Goal: Navigation & Orientation: Find specific page/section

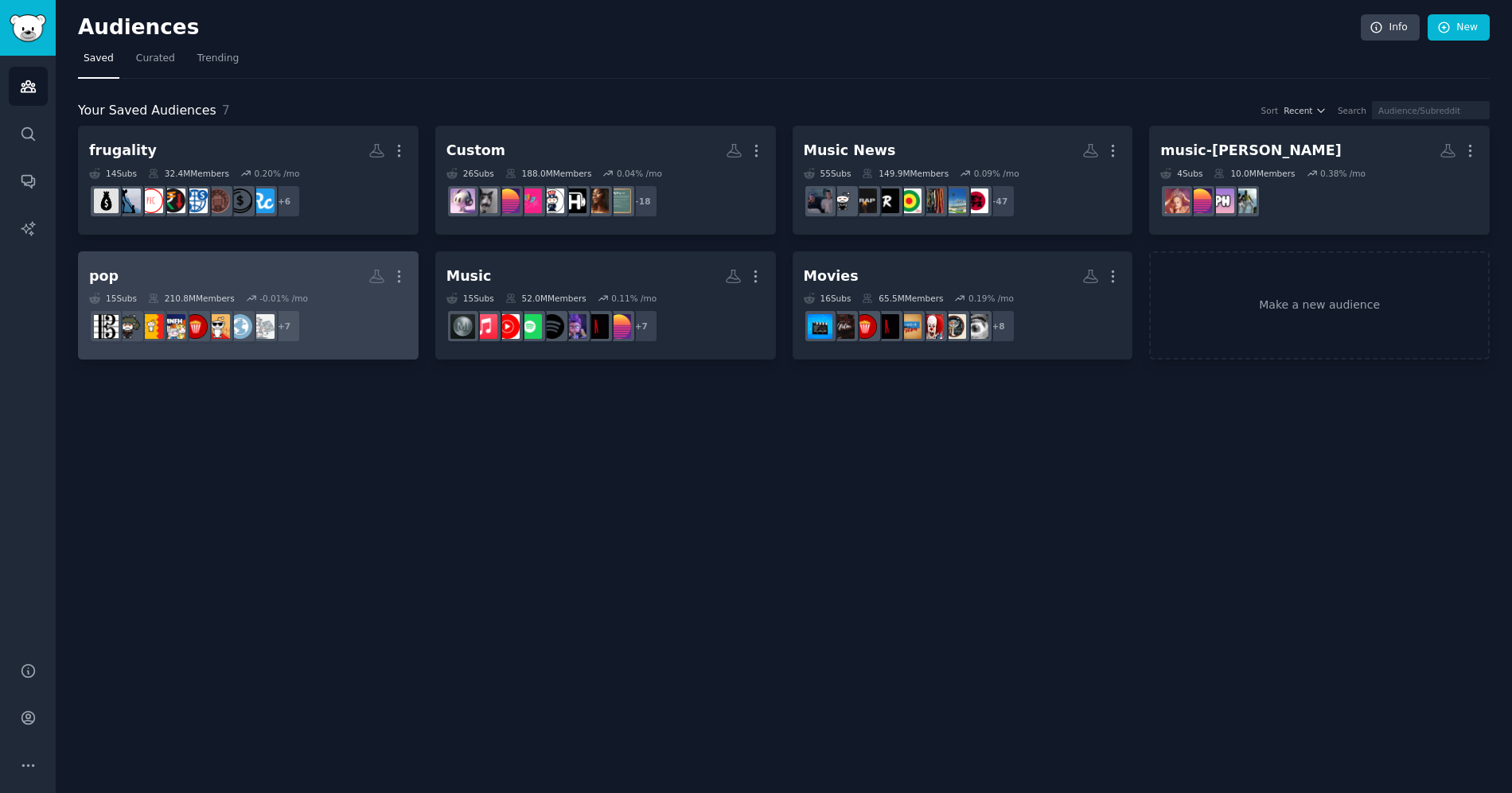
drag, startPoint x: 795, startPoint y: 457, endPoint x: 377, endPoint y: 287, distance: 451.2
click at [795, 457] on div "Audiences Info New Saved Curated Trending Your Saved Audiences 7 Sort Recent Se…" at bounding box center [785, 396] width 1457 height 793
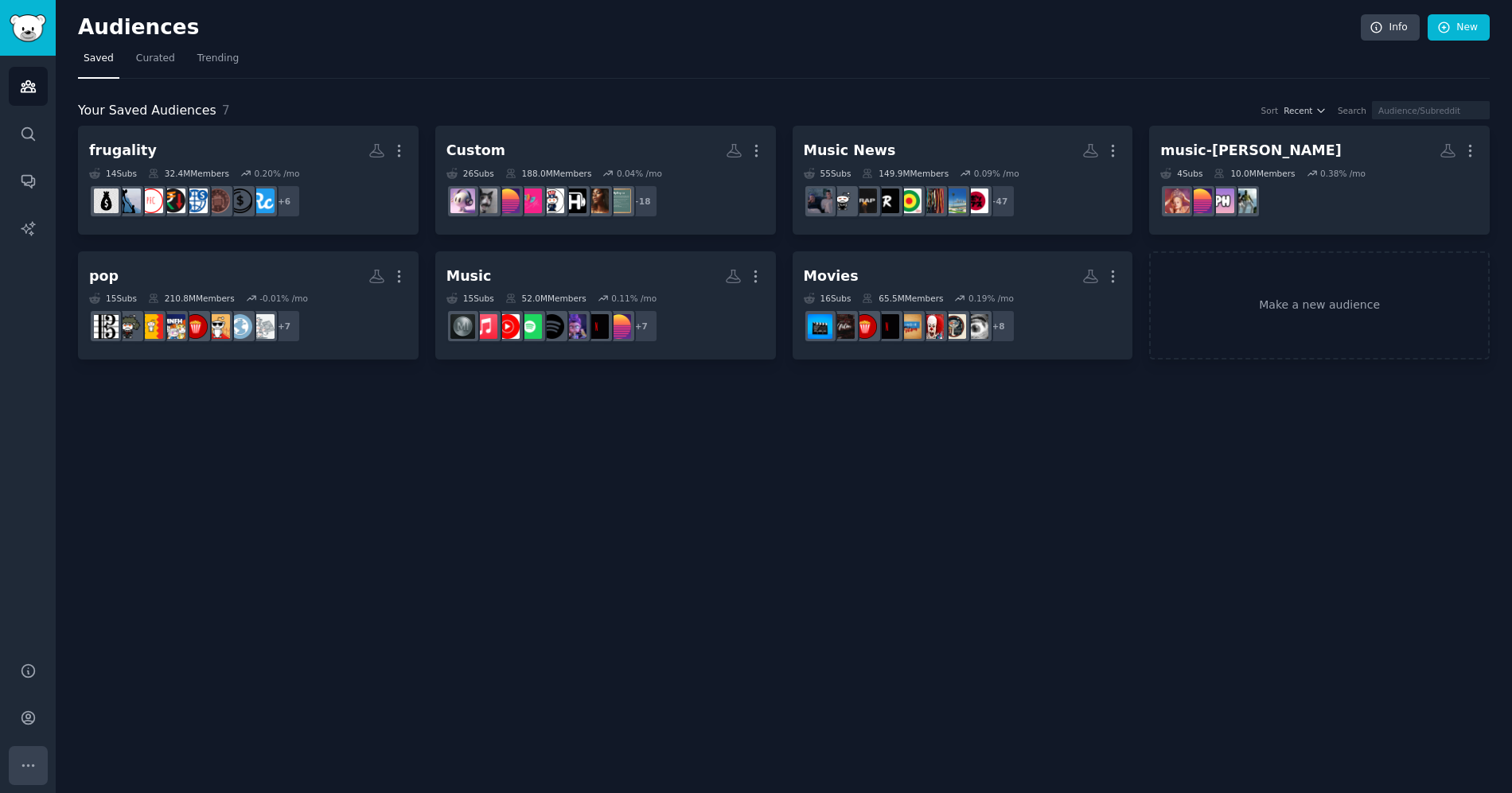
click at [27, 749] on button "More" at bounding box center [29, 765] width 39 height 39
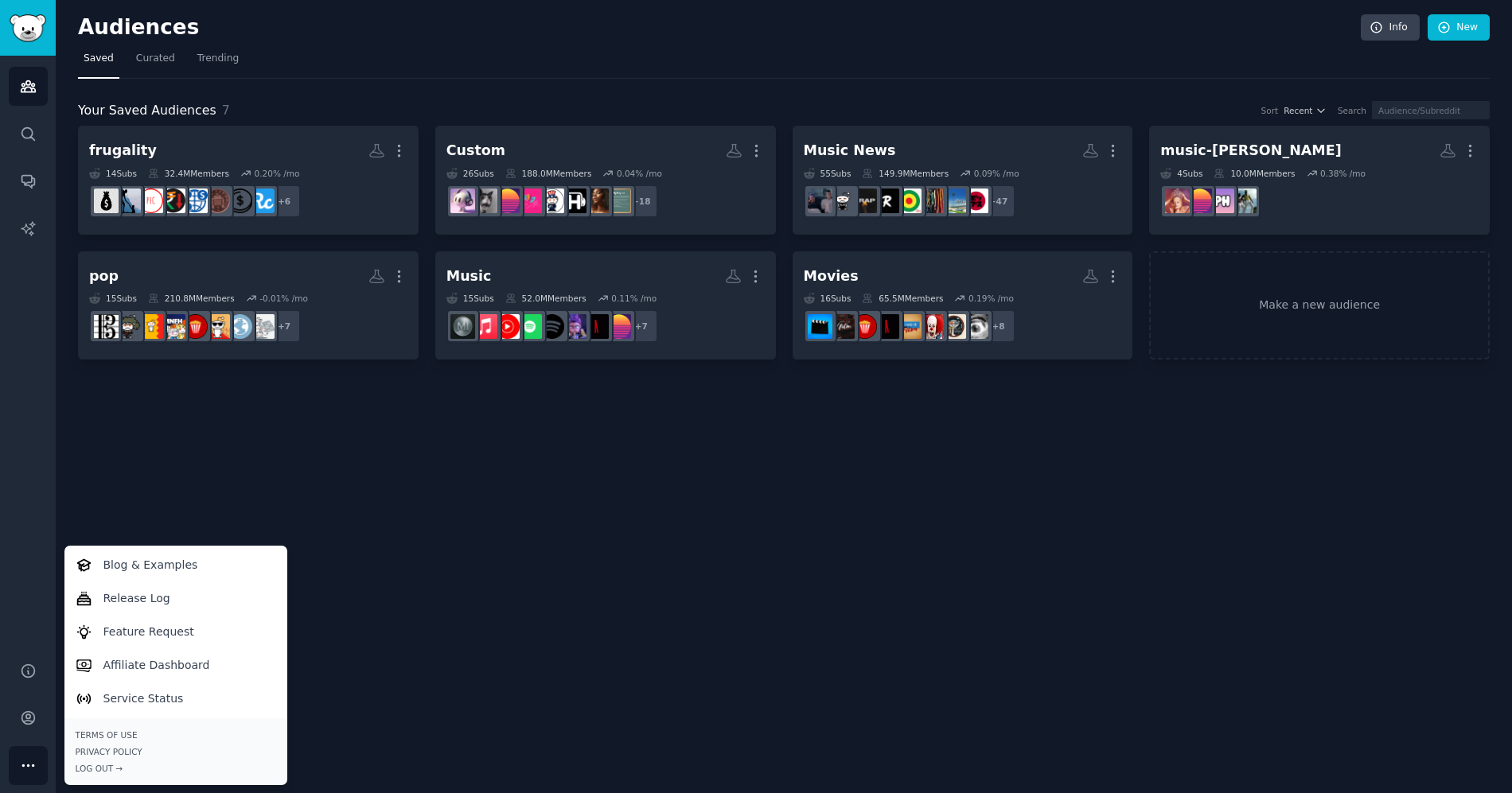
drag, startPoint x: 119, startPoint y: 465, endPoint x: 98, endPoint y: 382, distance: 85.6
click at [118, 461] on div "Audiences Info New Saved Curated Trending Your Saved Audiences 7 Sort Recent Se…" at bounding box center [785, 396] width 1457 height 793
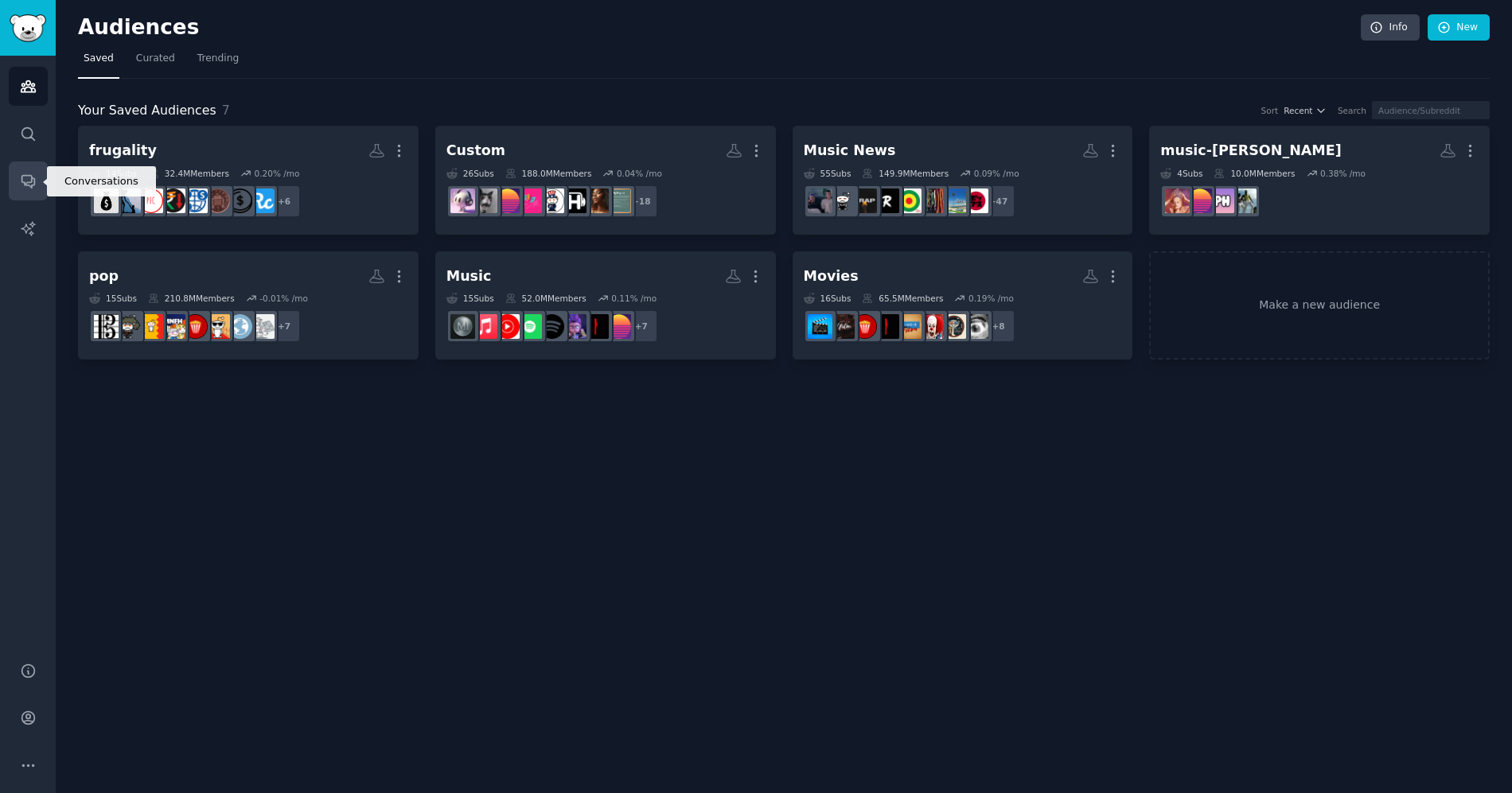
click at [35, 177] on icon "Sidebar" at bounding box center [28, 180] width 17 height 17
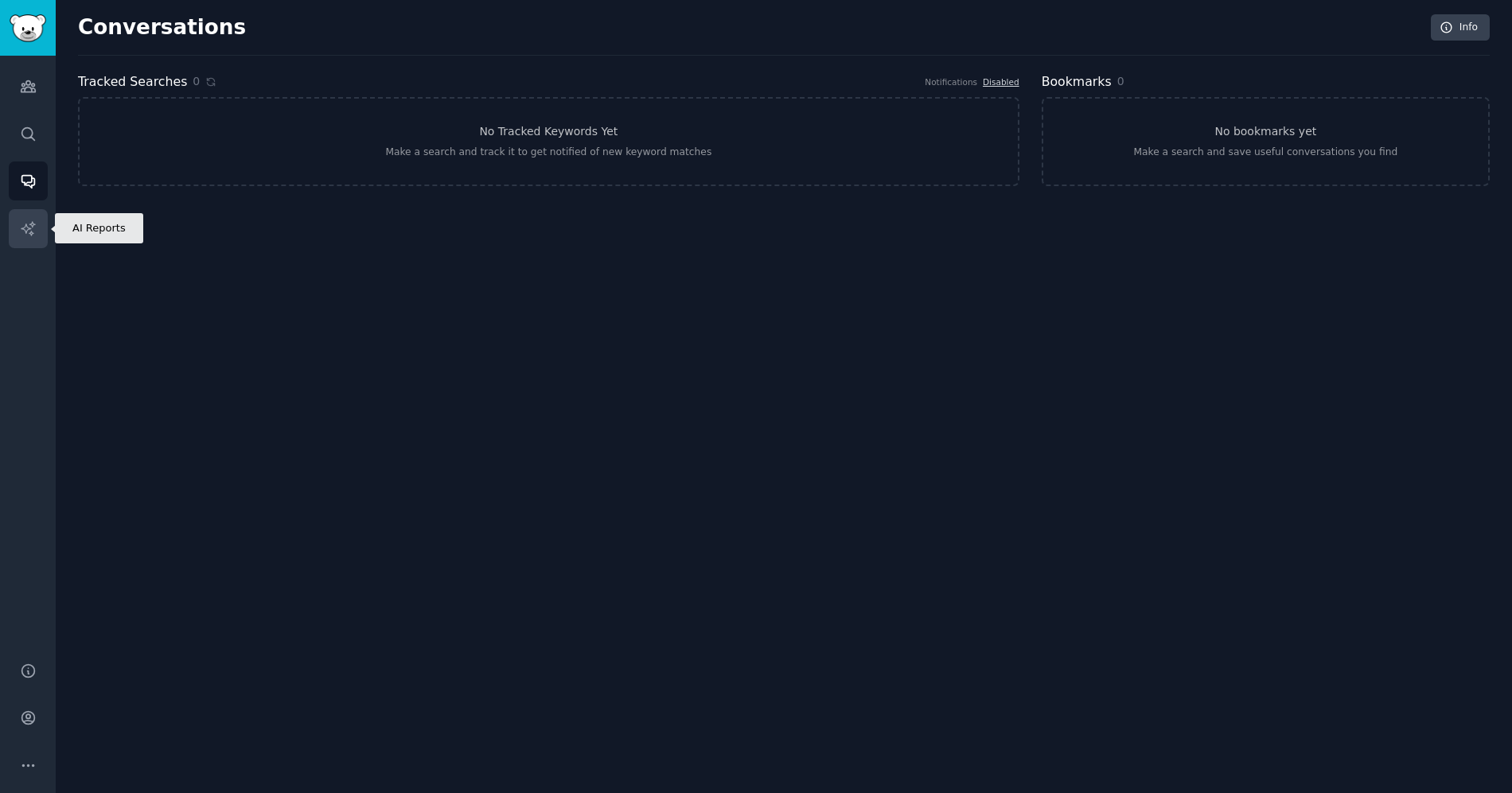
click at [35, 221] on icon "Sidebar" at bounding box center [28, 229] width 17 height 17
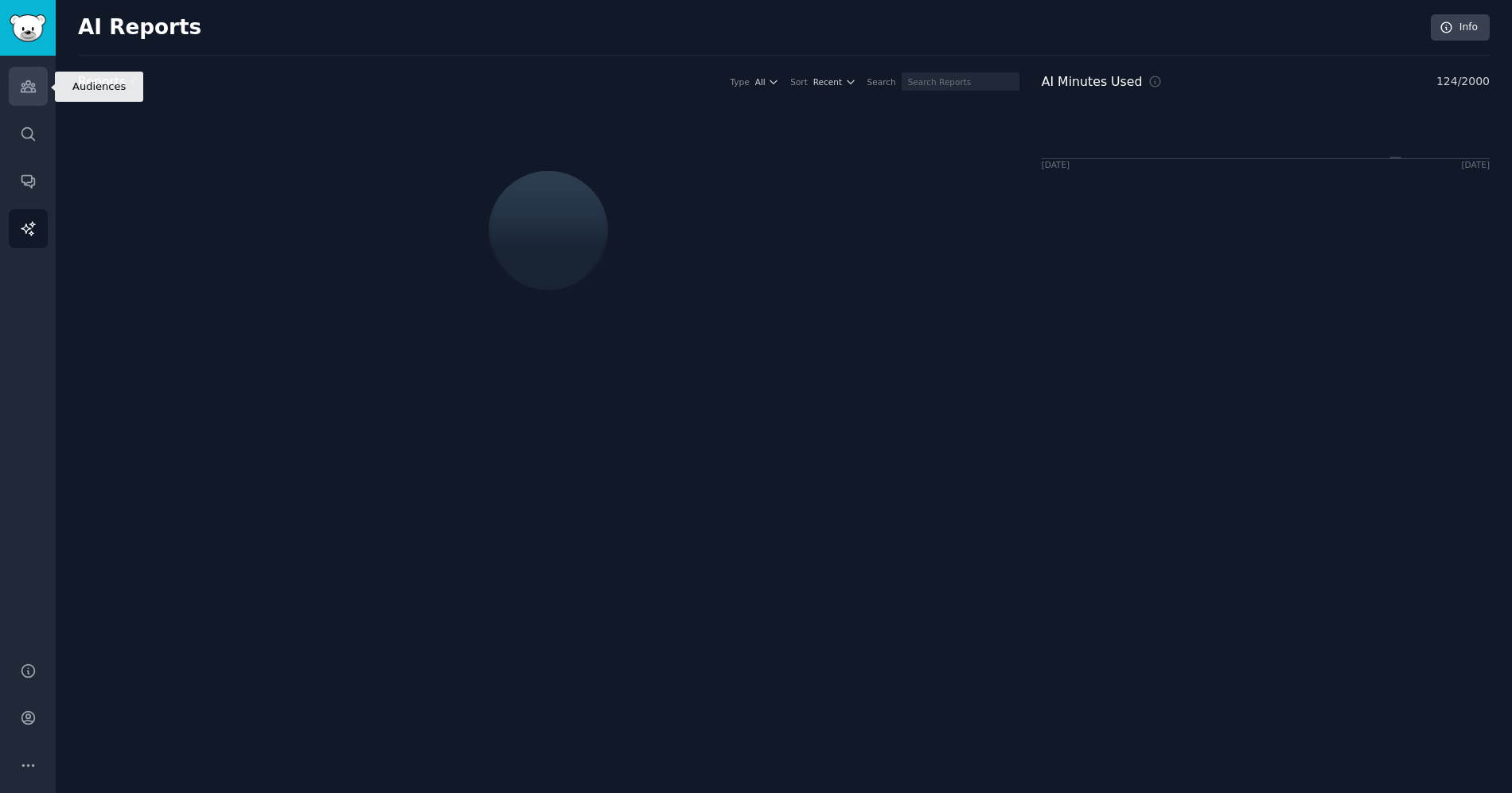
click at [34, 93] on icon "Sidebar" at bounding box center [28, 86] width 15 height 11
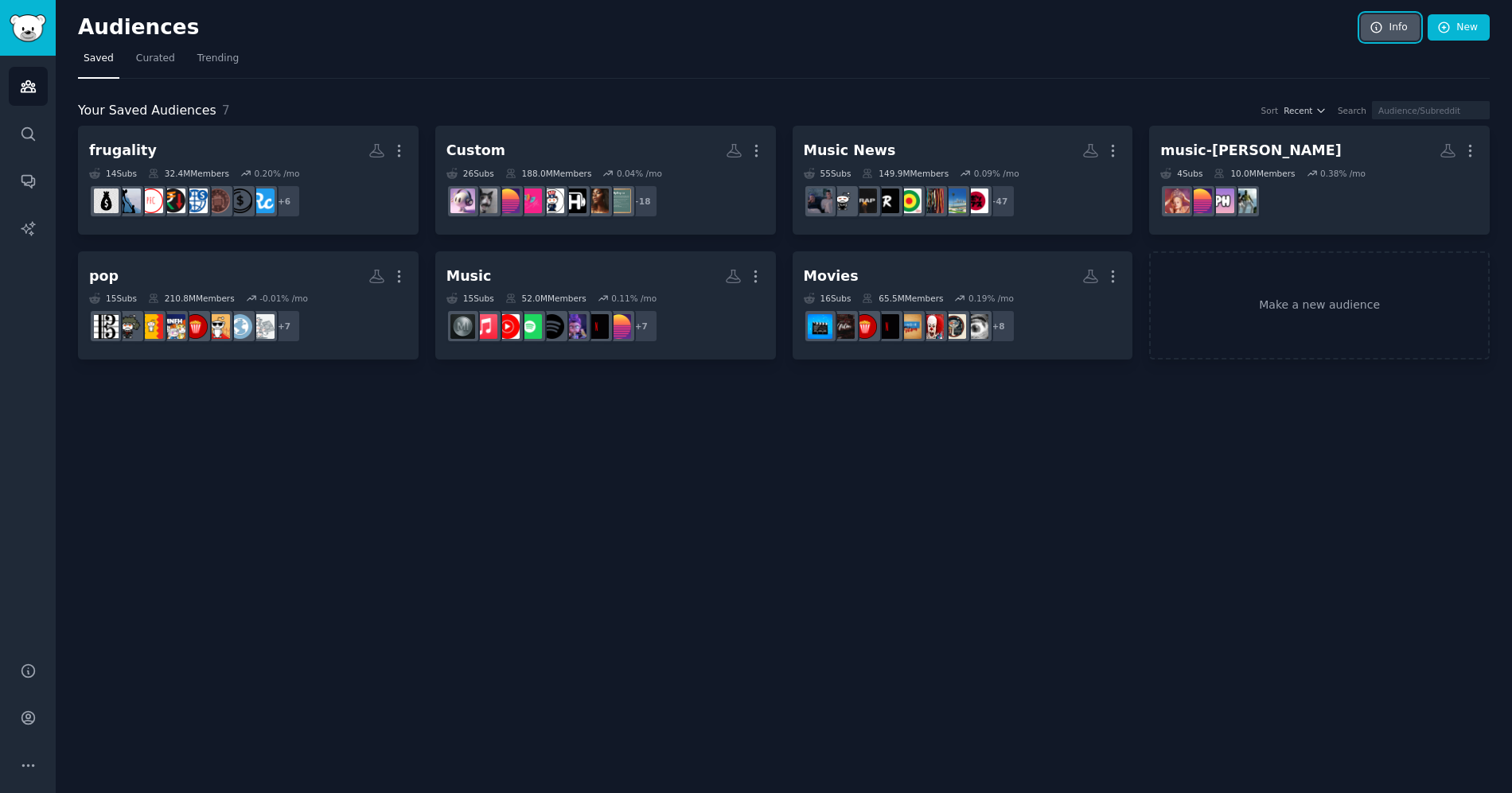
click at [1395, 22] on link "Info" at bounding box center [1391, 28] width 59 height 27
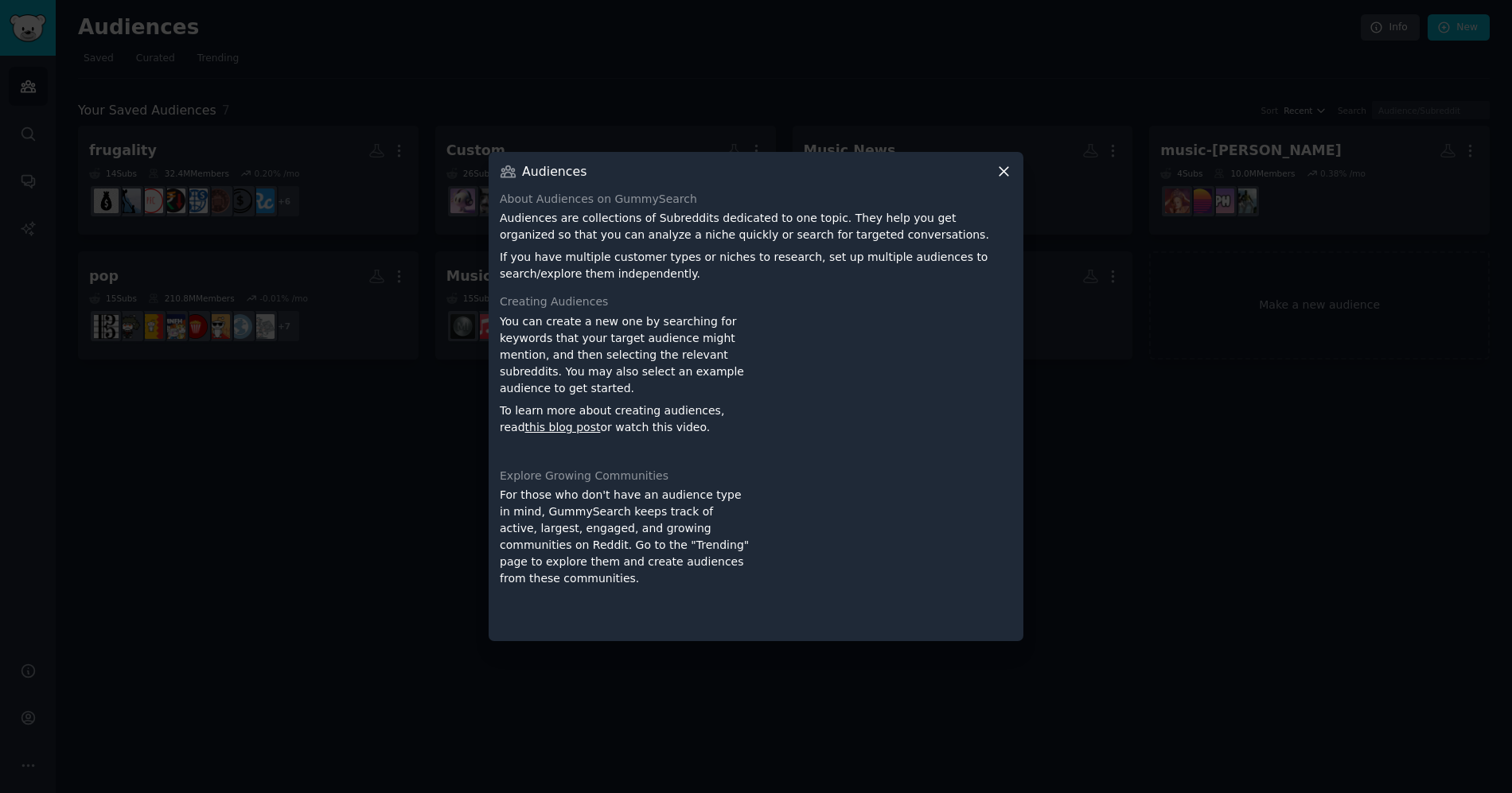
click at [1010, 173] on icon at bounding box center [1003, 171] width 17 height 17
